Goal: Transaction & Acquisition: Book appointment/travel/reservation

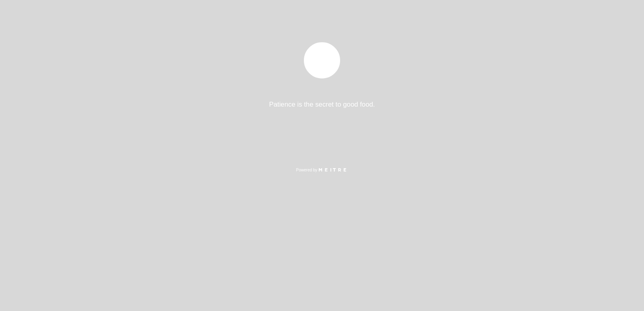
select select "es"
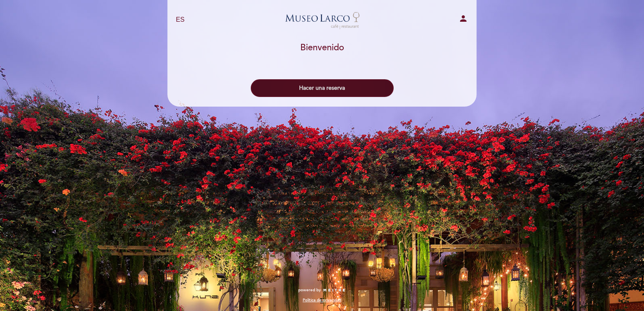
click at [319, 91] on button "Hacer una reserva" at bounding box center [322, 88] width 143 height 18
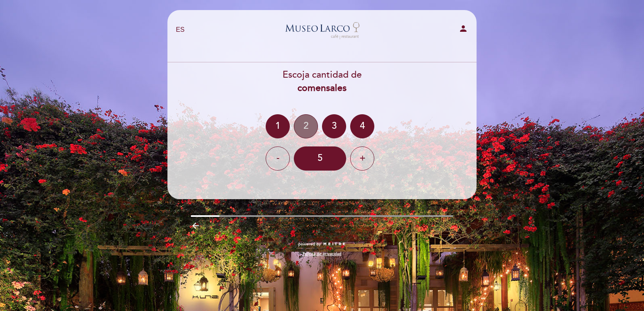
click at [301, 126] on div "2" at bounding box center [306, 126] width 24 height 24
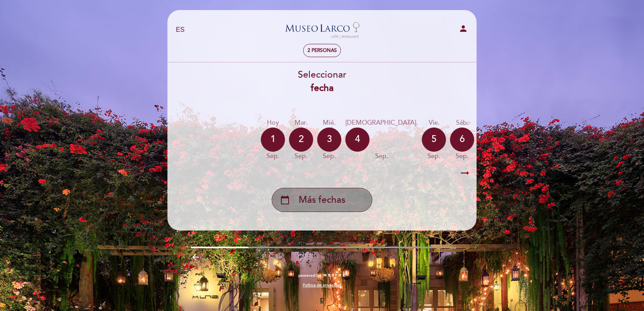
click at [349, 191] on div "calendar_today Más fechas" at bounding box center [322, 200] width 101 height 24
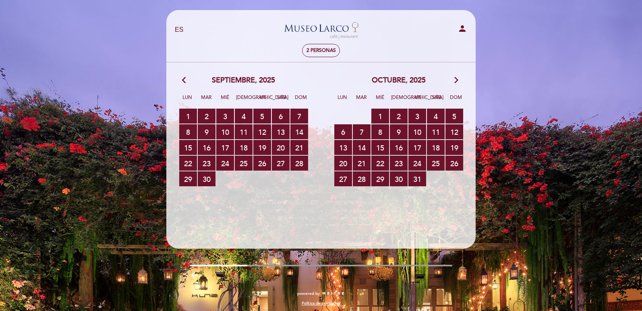
click at [455, 83] on icon "arrow_forward_ios" at bounding box center [456, 80] width 7 height 10
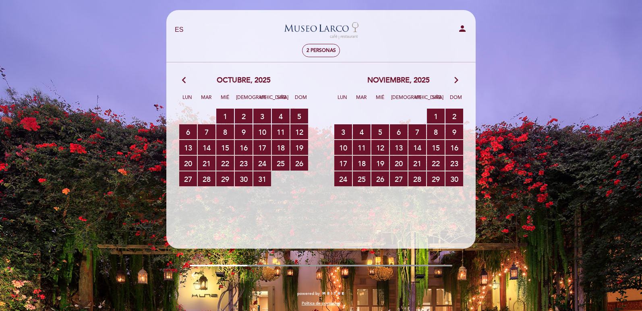
click at [455, 83] on icon "arrow_forward_ios" at bounding box center [456, 80] width 7 height 10
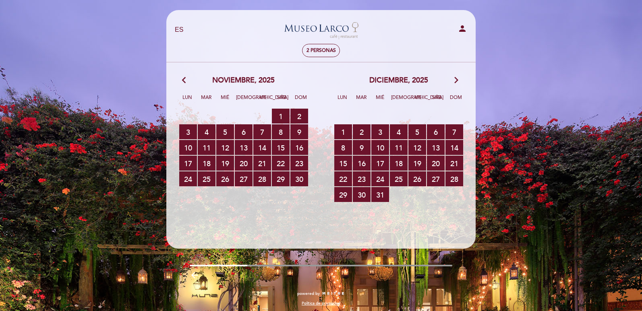
click at [456, 83] on icon "arrow_forward_ios" at bounding box center [456, 80] width 7 height 10
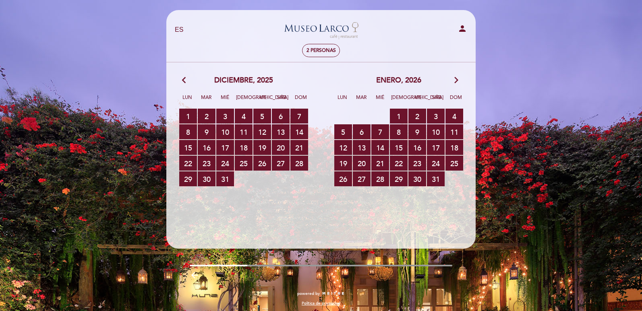
click at [457, 83] on icon "arrow_forward_ios" at bounding box center [456, 80] width 7 height 10
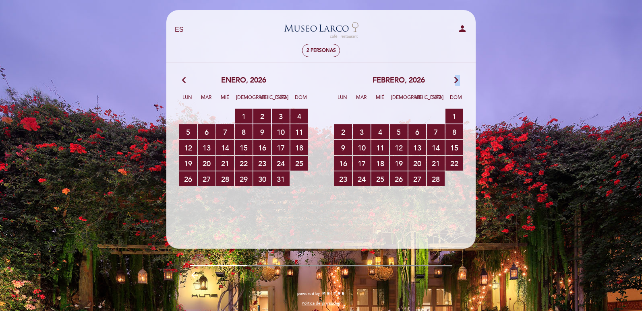
click at [457, 83] on icon "arrow_forward_ios" at bounding box center [456, 80] width 7 height 10
drag, startPoint x: 457, startPoint y: 83, endPoint x: 117, endPoint y: 79, distance: 339.5
click at [456, 85] on icon "arrow_forward_ios" at bounding box center [456, 80] width 7 height 10
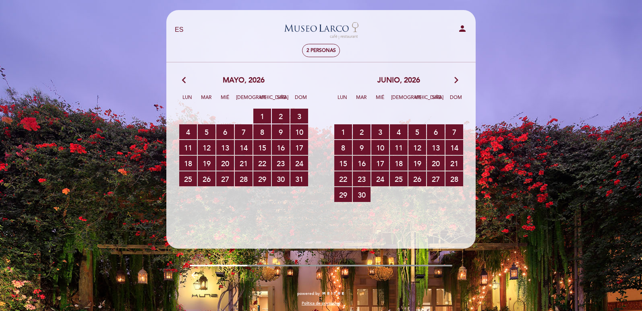
click at [188, 83] on icon "arrow_back_ios" at bounding box center [185, 80] width 7 height 10
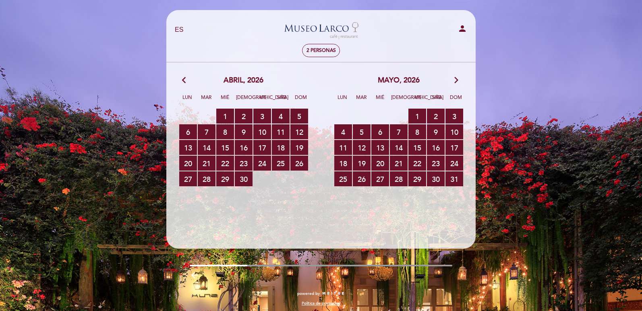
click at [188, 83] on icon "arrow_back_ios" at bounding box center [185, 80] width 7 height 10
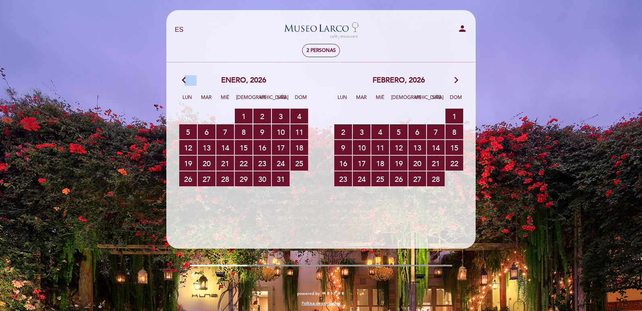
click at [188, 83] on icon "arrow_back_ios" at bounding box center [185, 80] width 7 height 10
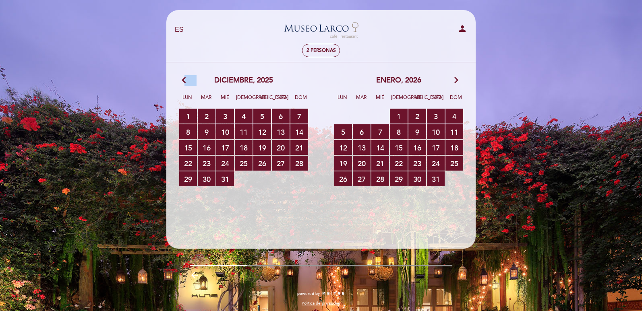
click at [188, 83] on icon "arrow_back_ios" at bounding box center [185, 80] width 7 height 10
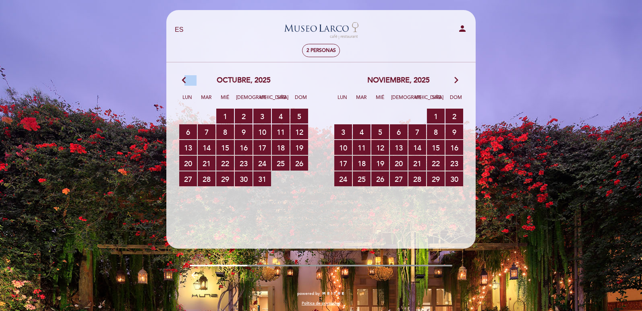
click at [187, 82] on icon "arrow_back_ios" at bounding box center [185, 80] width 7 height 10
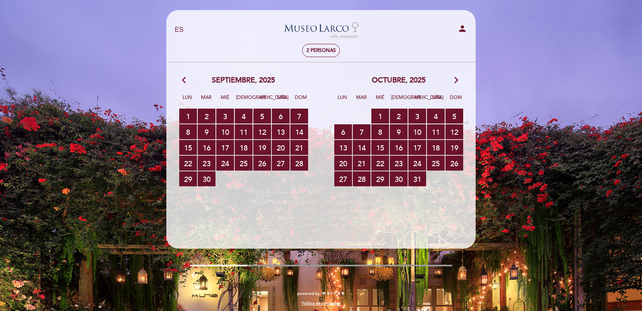
click at [187, 82] on icon "arrow_back_ios" at bounding box center [185, 80] width 7 height 10
click at [459, 160] on span "26 RESERVAS DISPONIBLES" at bounding box center [454, 163] width 18 height 15
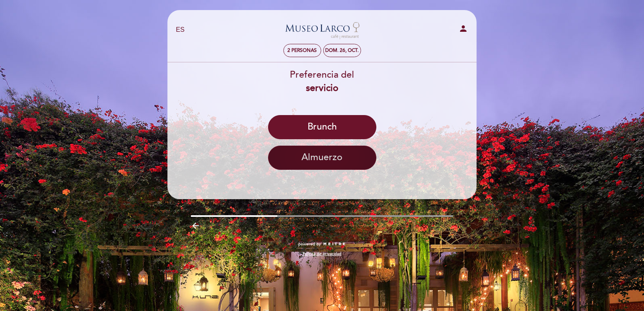
click at [327, 160] on button "Almuerzo" at bounding box center [322, 158] width 108 height 24
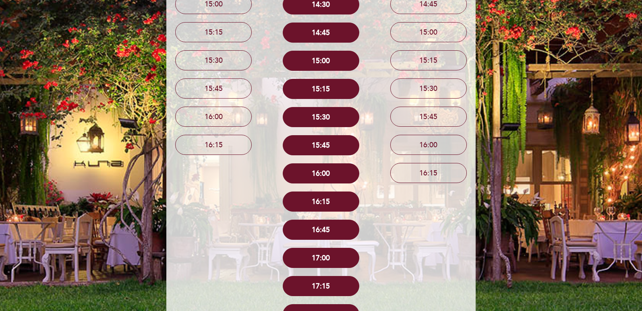
scroll to position [512, 0]
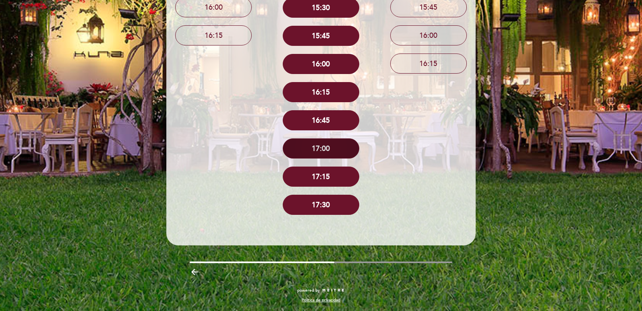
click at [340, 152] on button "17:00" at bounding box center [321, 149] width 77 height 20
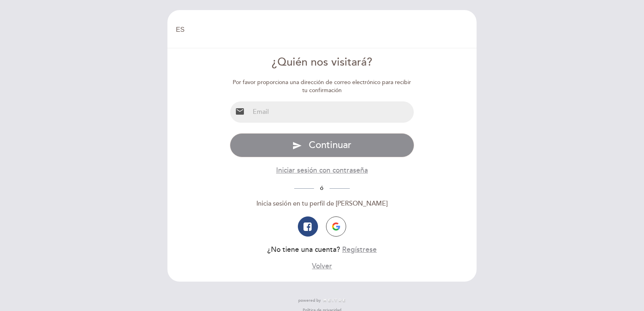
select select "es"
